Goal: Information Seeking & Learning: Find specific fact

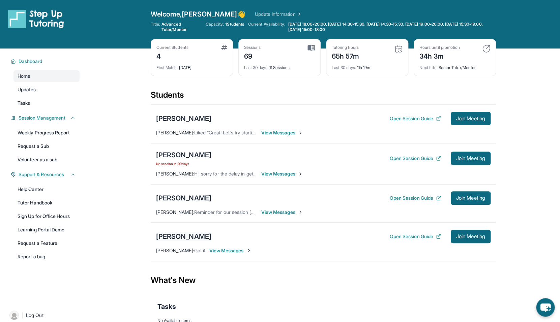
click at [192, 239] on div "[PERSON_NAME]" at bounding box center [183, 236] width 55 height 9
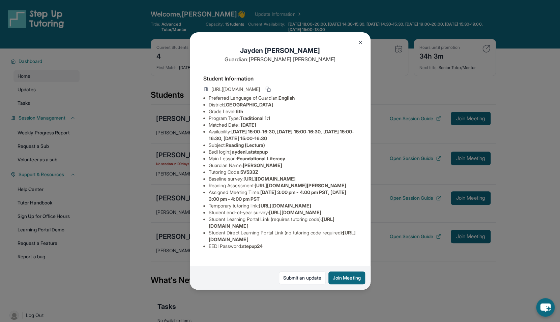
scroll to position [53, 0]
click at [258, 249] on span "stepup24" at bounding box center [252, 246] width 21 height 6
copy li "stepup24"
click at [210, 229] on li "Student Learning Portal Link (requires tutoring code) : https://student-portal.…" at bounding box center [283, 222] width 148 height 13
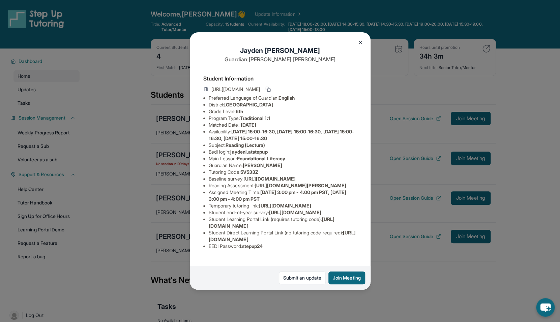
drag, startPoint x: 233, startPoint y: 99, endPoint x: 274, endPoint y: 99, distance: 41.8
click at [274, 149] on li "Eedi login : jaydenl.atstepup" at bounding box center [283, 152] width 148 height 7
copy li "jaydenl.atstepup"
click at [274, 149] on li "Eedi login : jaydenl.atstepup" at bounding box center [283, 152] width 148 height 7
click at [434, 210] on div "Jayden Lopez Guardian: Kimberly Bermudez Student Information https://student-po…" at bounding box center [280, 161] width 560 height 322
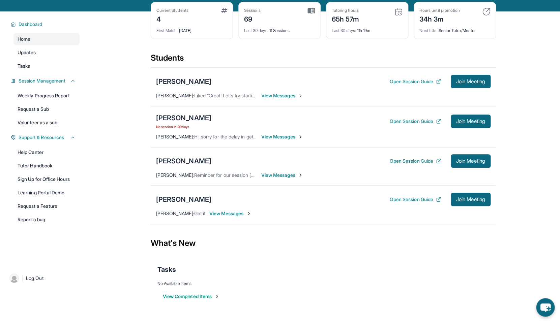
scroll to position [49, 0]
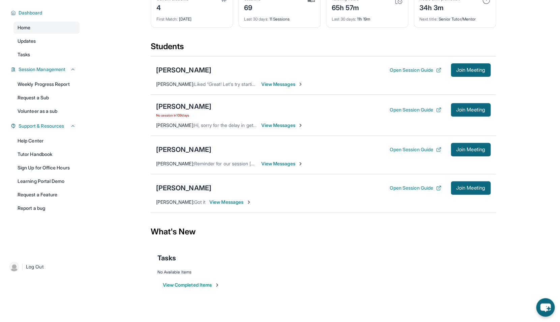
click at [177, 191] on div "[PERSON_NAME]" at bounding box center [183, 187] width 55 height 9
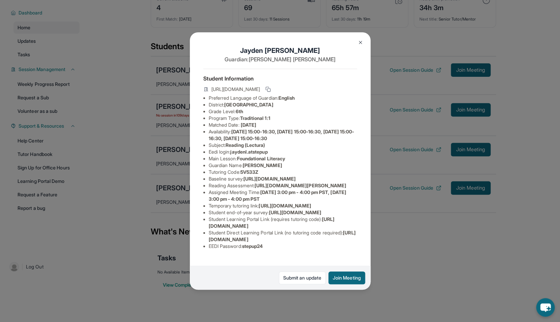
scroll to position [53, 0]
click at [361, 43] on img at bounding box center [360, 42] width 5 height 5
